Goal: Transaction & Acquisition: Purchase product/service

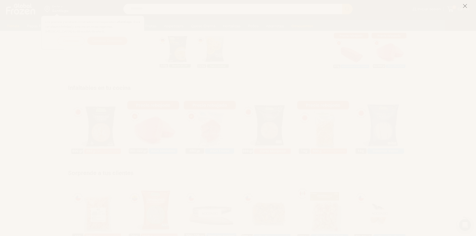
scroll to position [271, 0]
click at [466, 6] on icon at bounding box center [465, 6] width 5 height 5
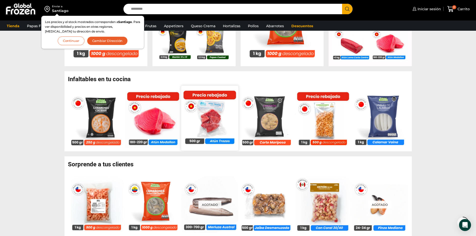
click at [215, 130] on img at bounding box center [209, 118] width 57 height 57
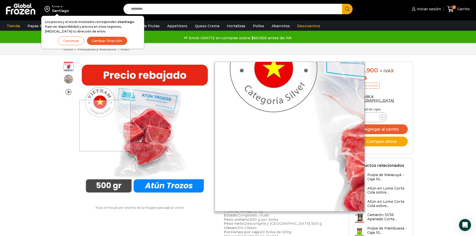
drag, startPoint x: 156, startPoint y: 142, endPoint x: 106, endPoint y: 126, distance: 52.5
click at [106, 126] on div at bounding box center [141, 130] width 137 height 137
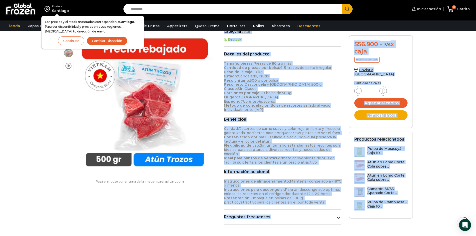
scroll to position [155, 0]
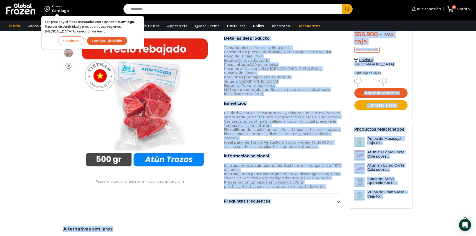
drag, startPoint x: 224, startPoint y: 77, endPoint x: 300, endPoint y: 181, distance: 129.3
click at [300, 181] on div "Atún en Trozos – Caja 10 kg $ 5.690 + IVA x kg $ 56.900 + IVA x caja Precio al …" at bounding box center [282, 61] width 125 height 308
copy div "Nuestro atún en trozos es una opción de alta calidad que permite disfrutar del …"
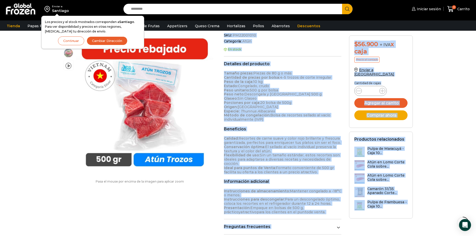
scroll to position [122, 0]
